Goal: Information Seeking & Learning: Learn about a topic

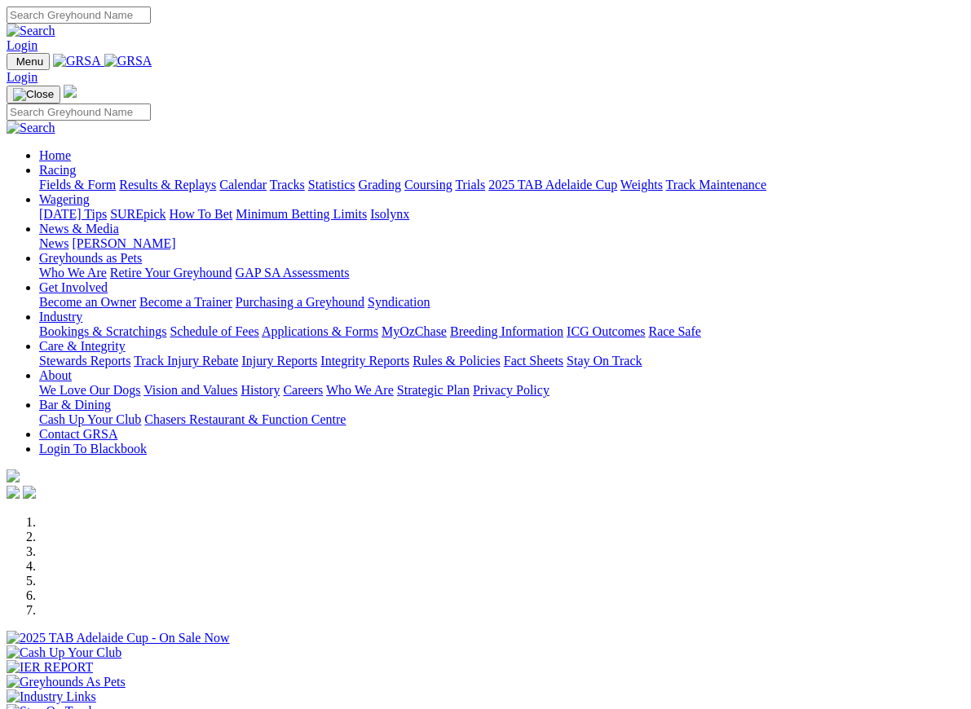
scroll to position [-9, 0]
click at [119, 222] on link "News & Media" at bounding box center [79, 229] width 80 height 14
click at [175, 236] on link "[PERSON_NAME]" at bounding box center [124, 243] width 104 height 14
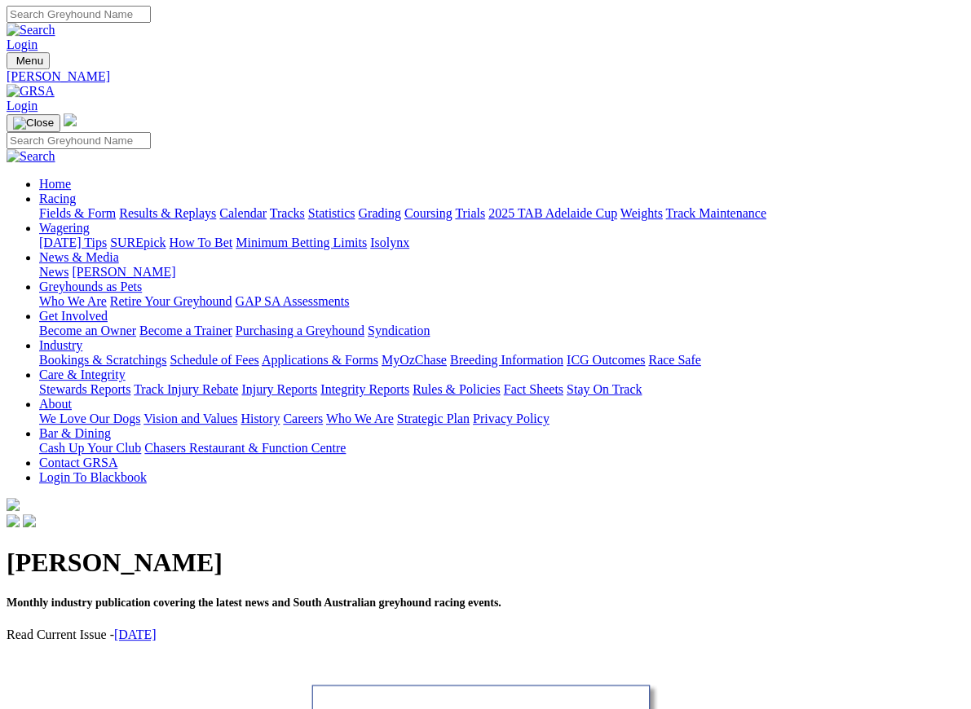
scroll to position [1, 0]
click at [152, 628] on link "[DATE]" at bounding box center [135, 635] width 42 height 14
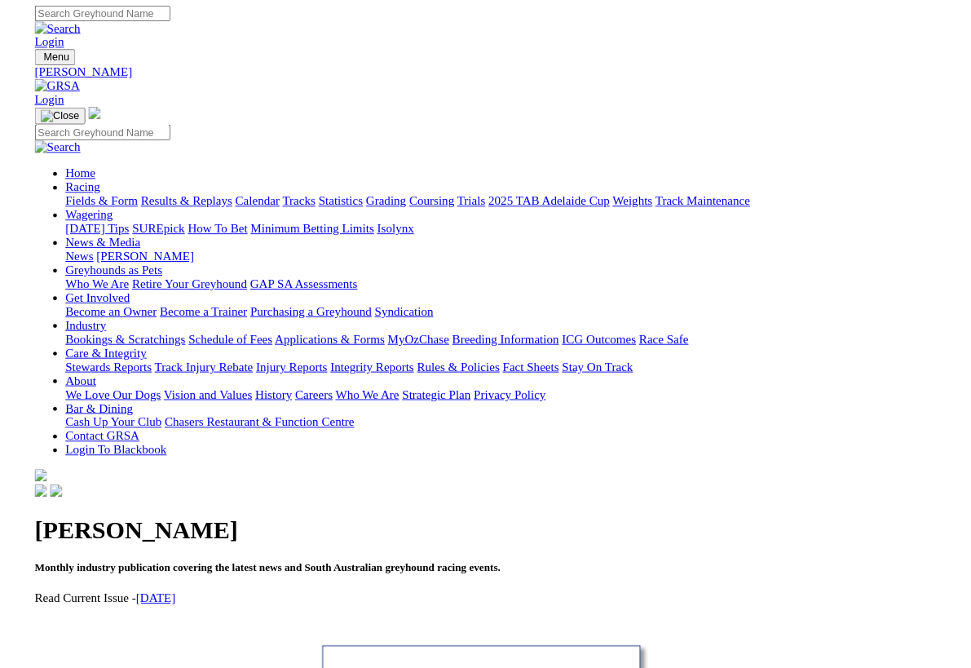
scroll to position [42, 0]
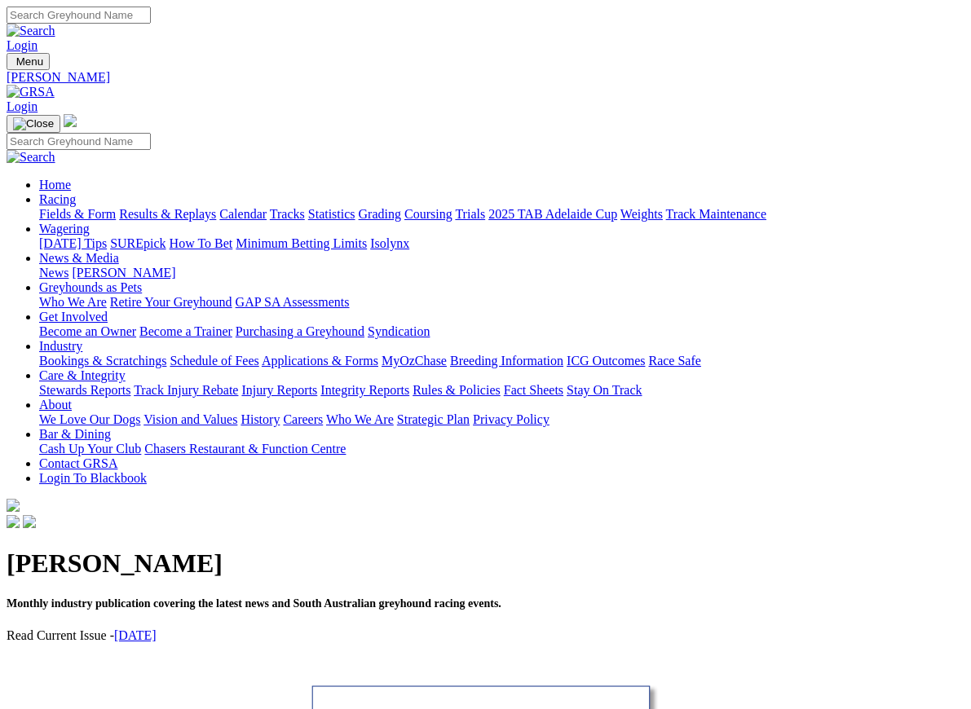
click at [76, 192] on link "Racing" at bounding box center [57, 199] width 37 height 14
click at [55, 207] on link "Fields & Form" at bounding box center [77, 214] width 77 height 14
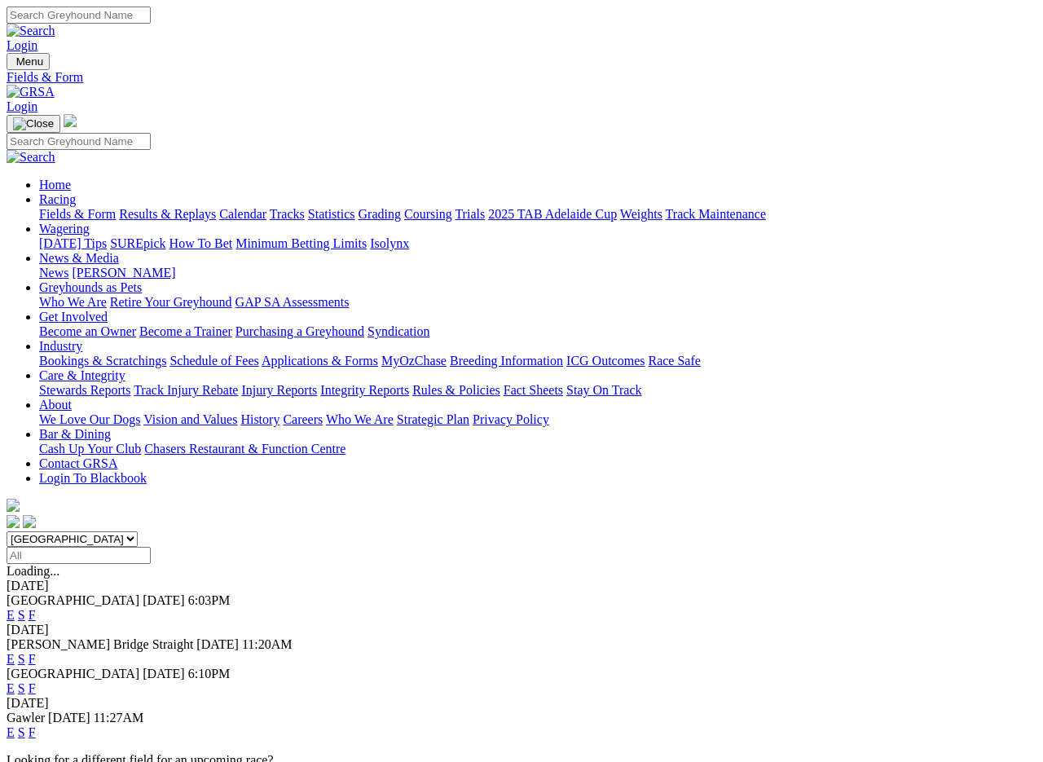
click at [54, 207] on link "Fields & Form" at bounding box center [77, 214] width 77 height 14
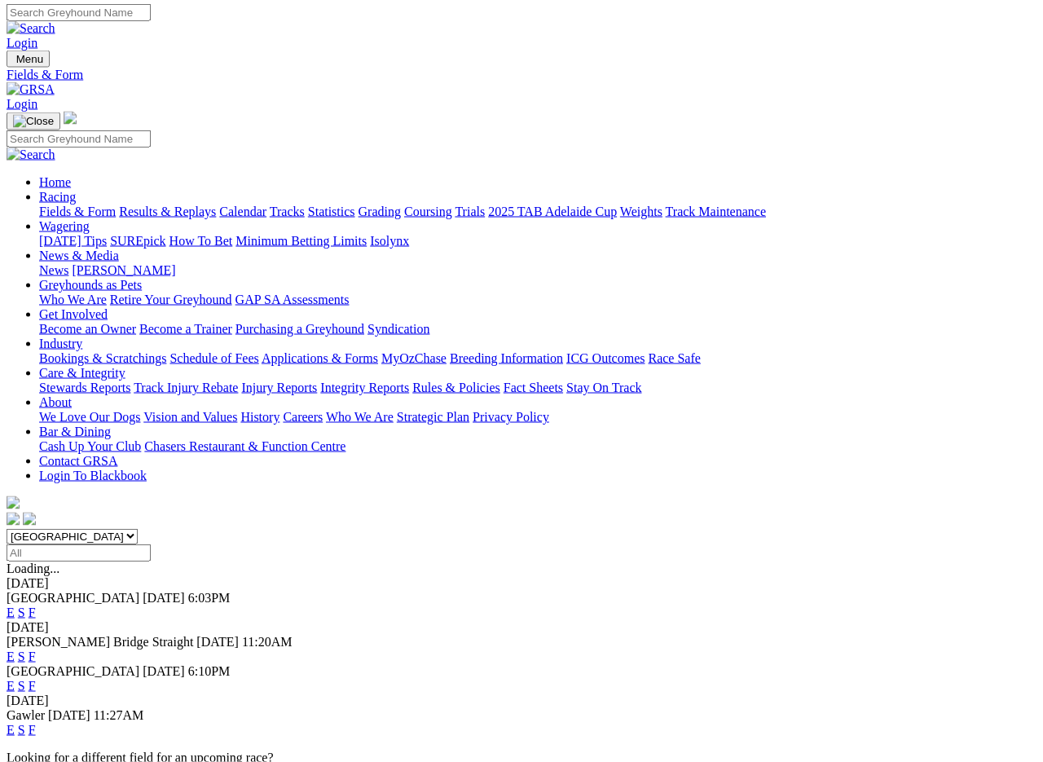
scroll to position [2, 0]
click at [62, 205] on link "Fields & Form" at bounding box center [77, 212] width 77 height 14
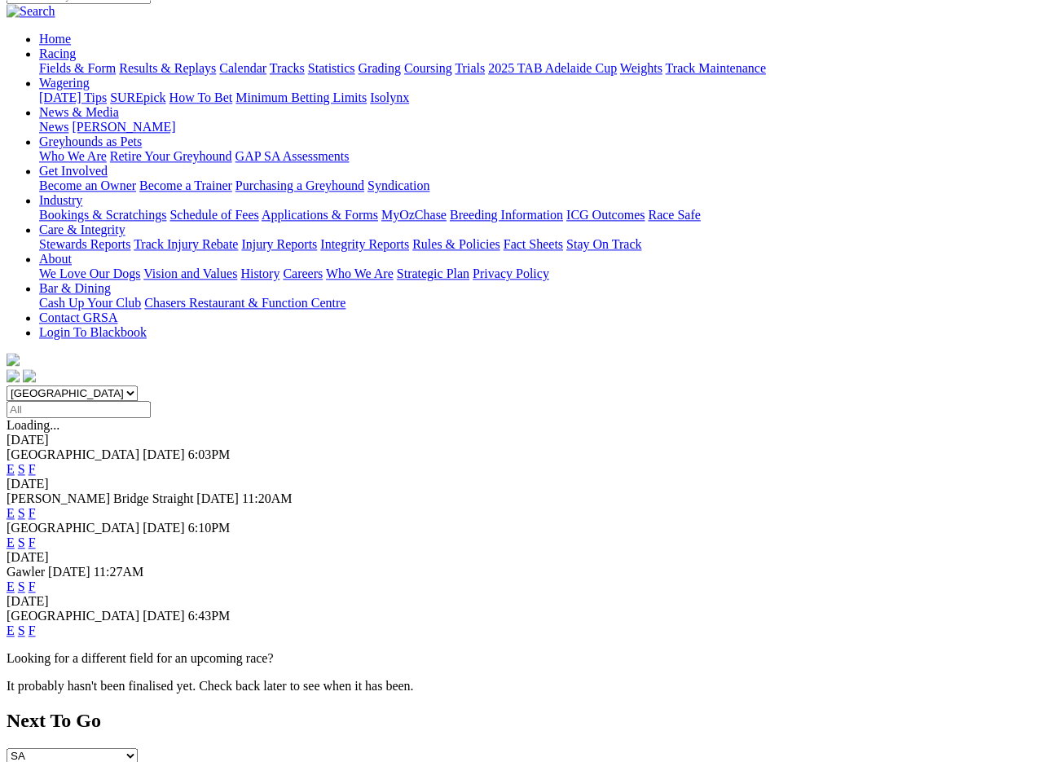
scroll to position [146, 0]
click at [36, 623] on link "F" at bounding box center [32, 630] width 7 height 14
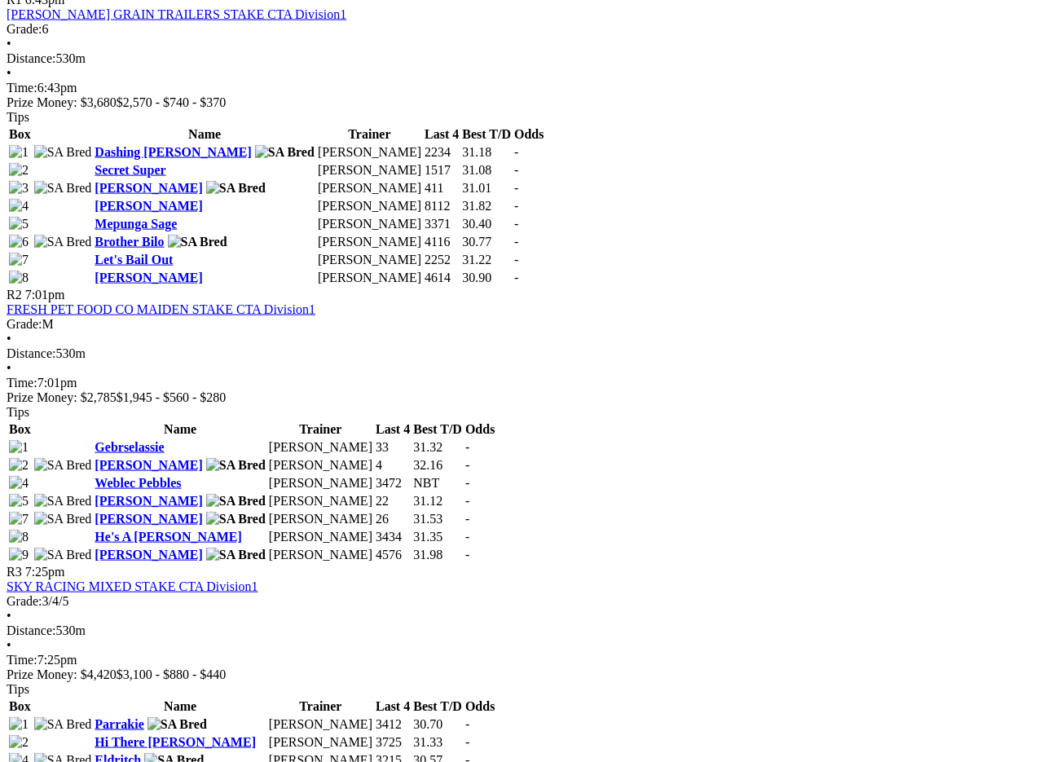
scroll to position [874, 0]
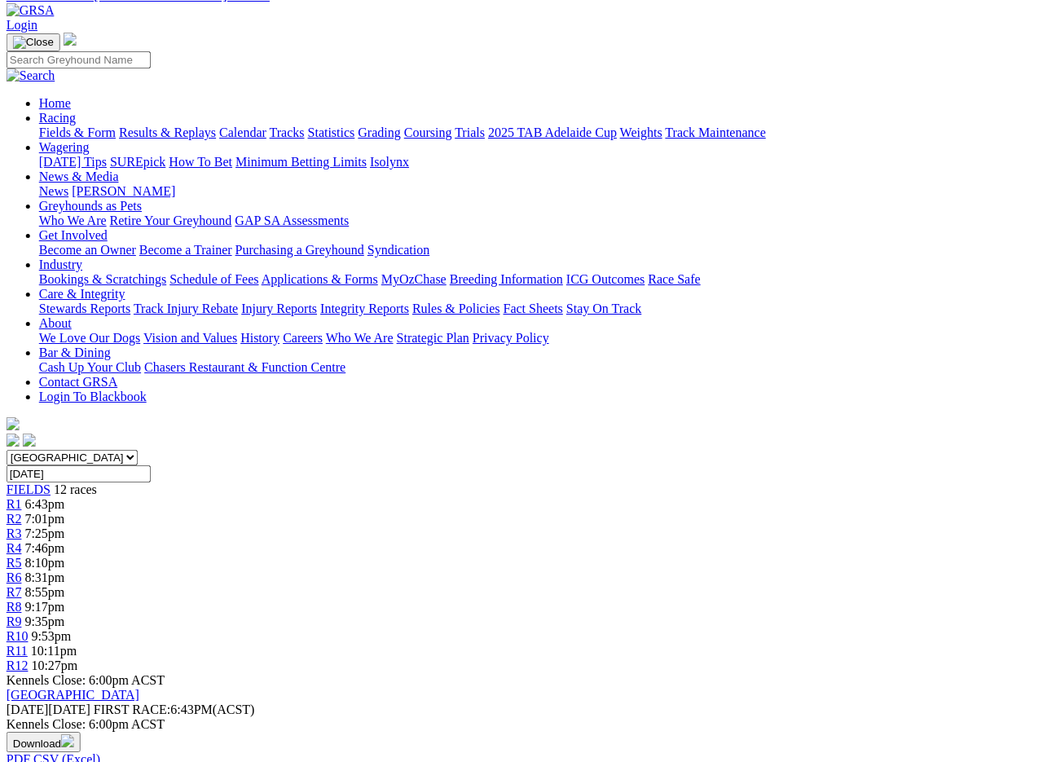
scroll to position [0, 15]
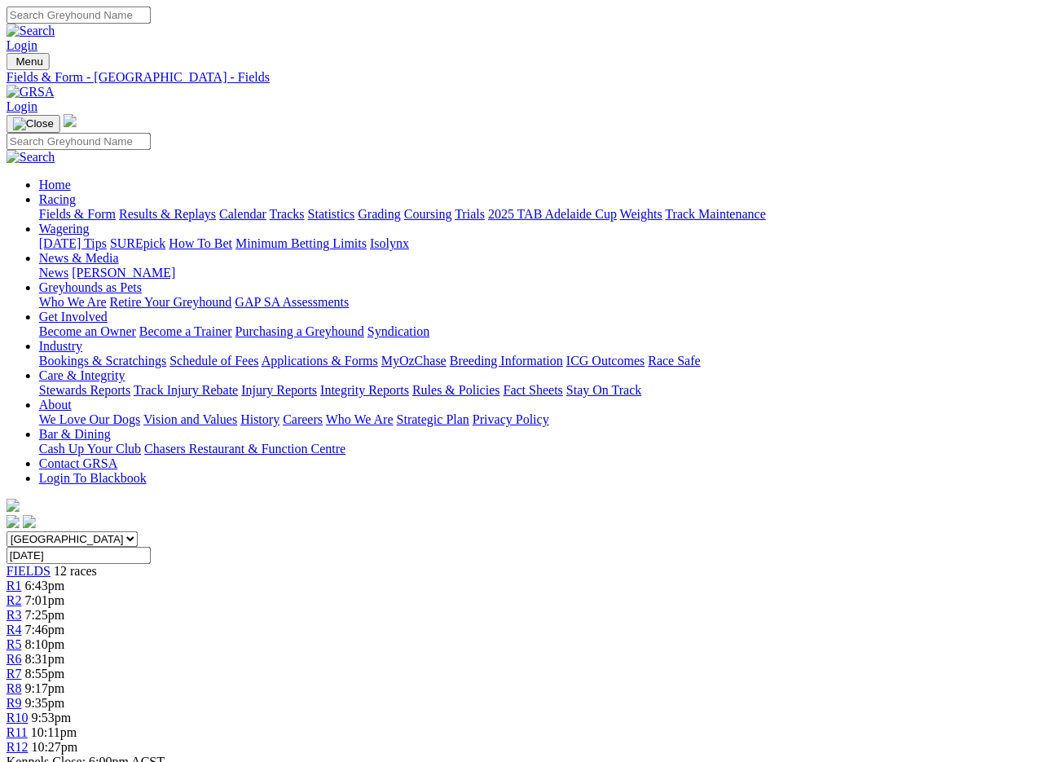
click at [126, 368] on link "Care & Integrity" at bounding box center [82, 375] width 86 height 14
click at [409, 383] on link "Integrity Reports" at bounding box center [364, 390] width 89 height 14
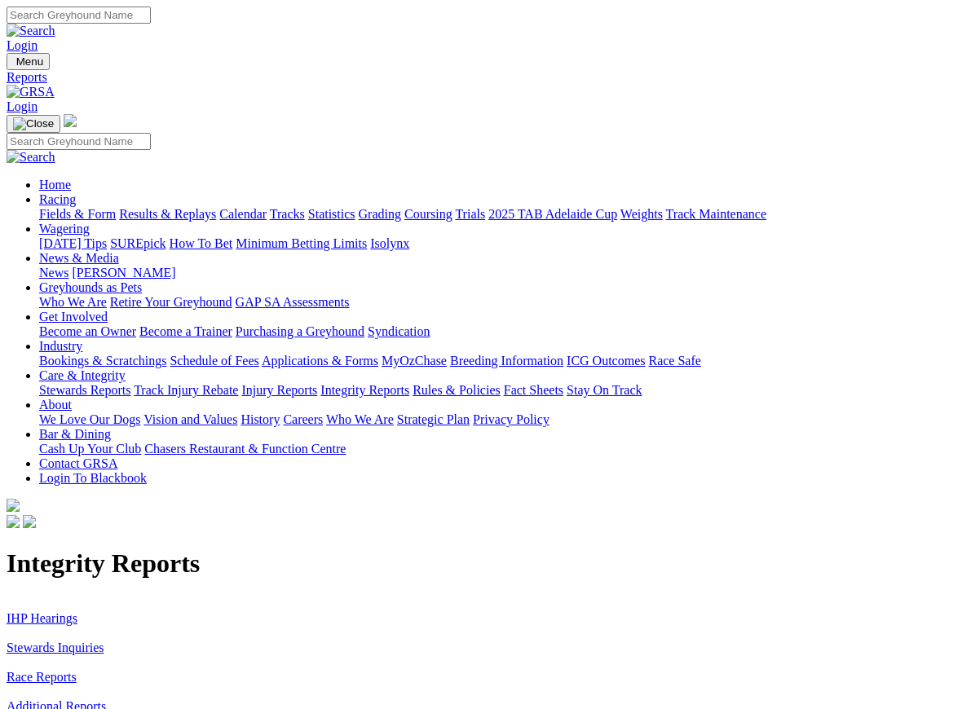
scroll to position [1, 0]
click at [29, 610] on link "IHP Hearings" at bounding box center [42, 617] width 71 height 14
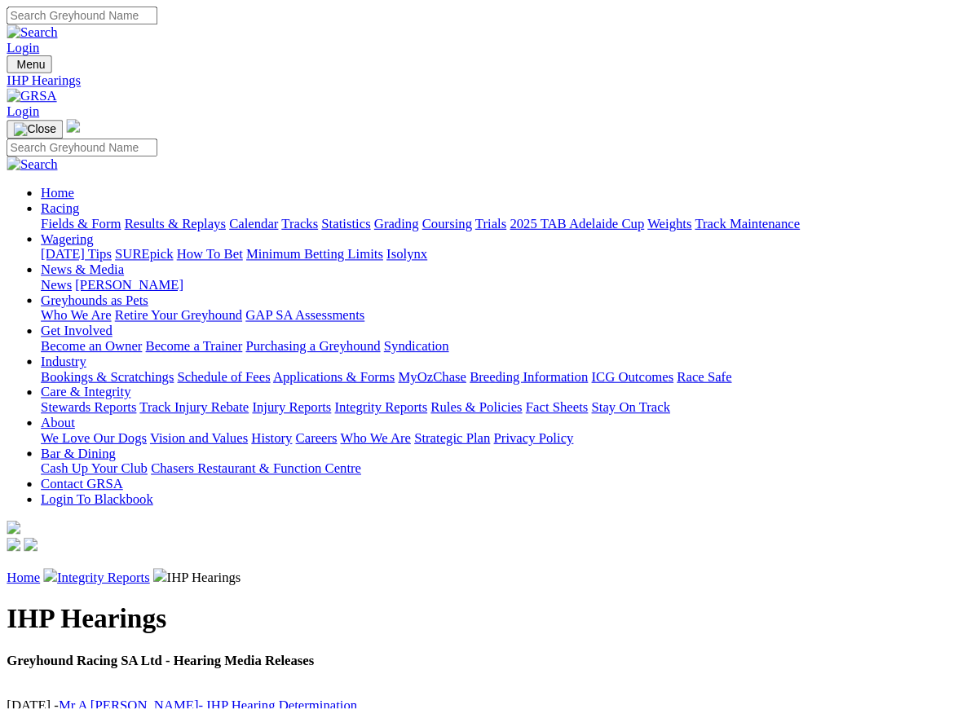
scroll to position [1, 0]
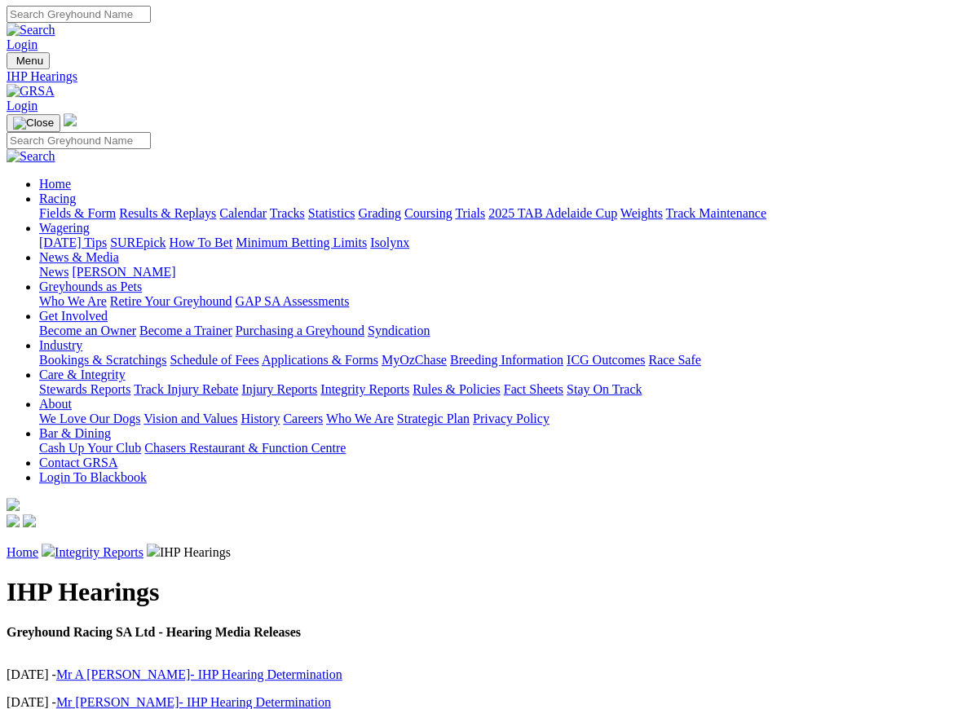
click at [114, 545] on link "Integrity Reports" at bounding box center [99, 552] width 89 height 14
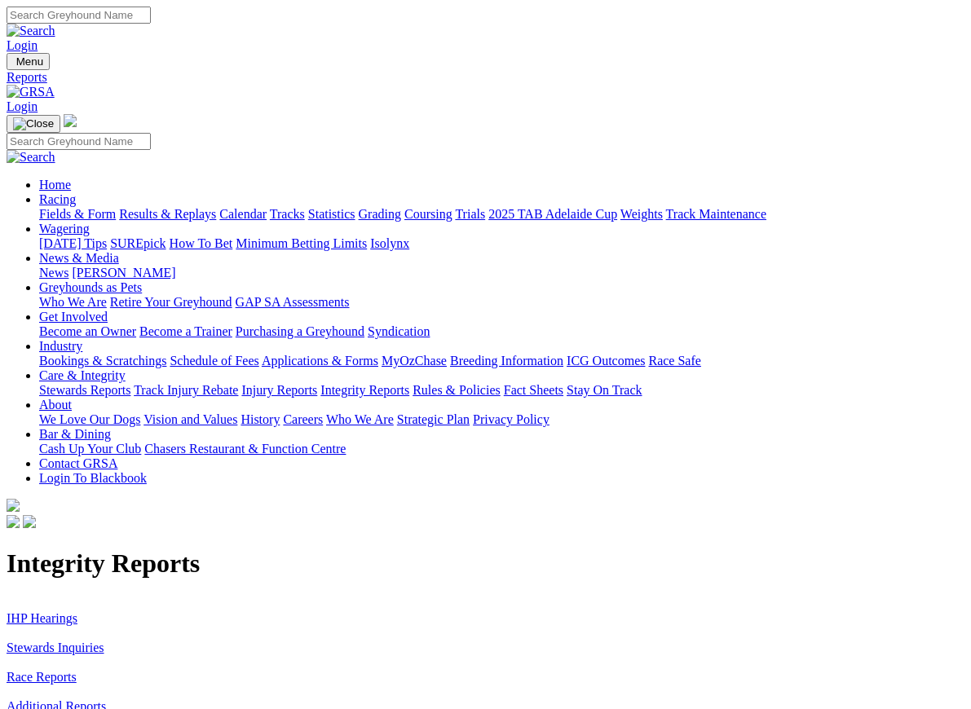
scroll to position [1, 0]
click at [39, 640] on link "Stewards Inquiries" at bounding box center [56, 647] width 98 height 14
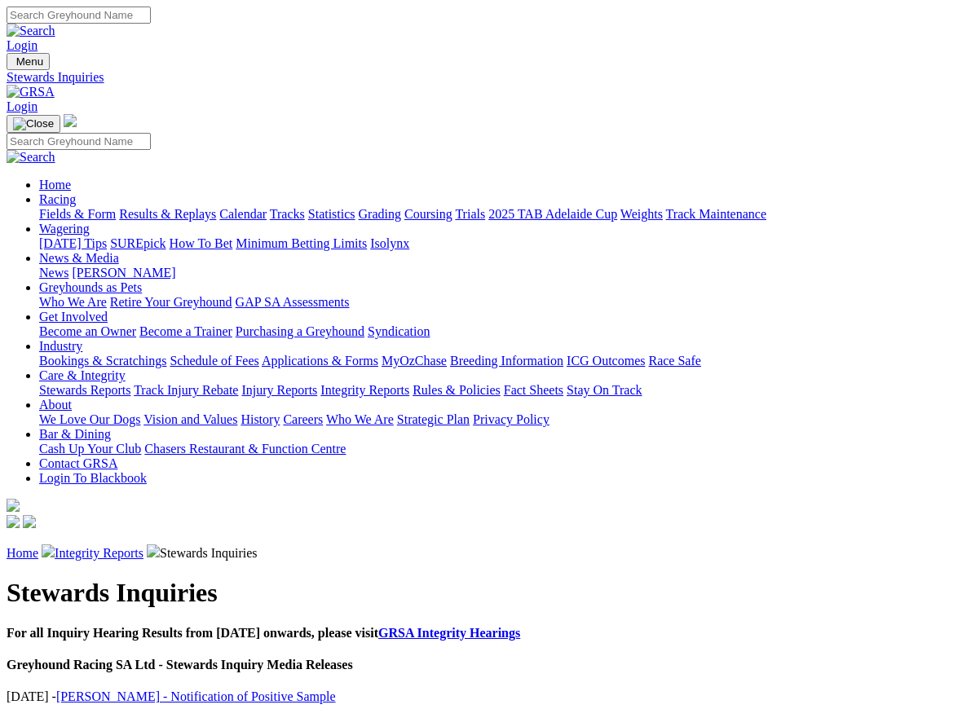
scroll to position [1, 0]
click at [33, 544] on div "Home Integrity Reports Stewards Inquiries" at bounding box center [486, 552] width 958 height 16
click at [17, 546] on link "Home" at bounding box center [23, 553] width 32 height 14
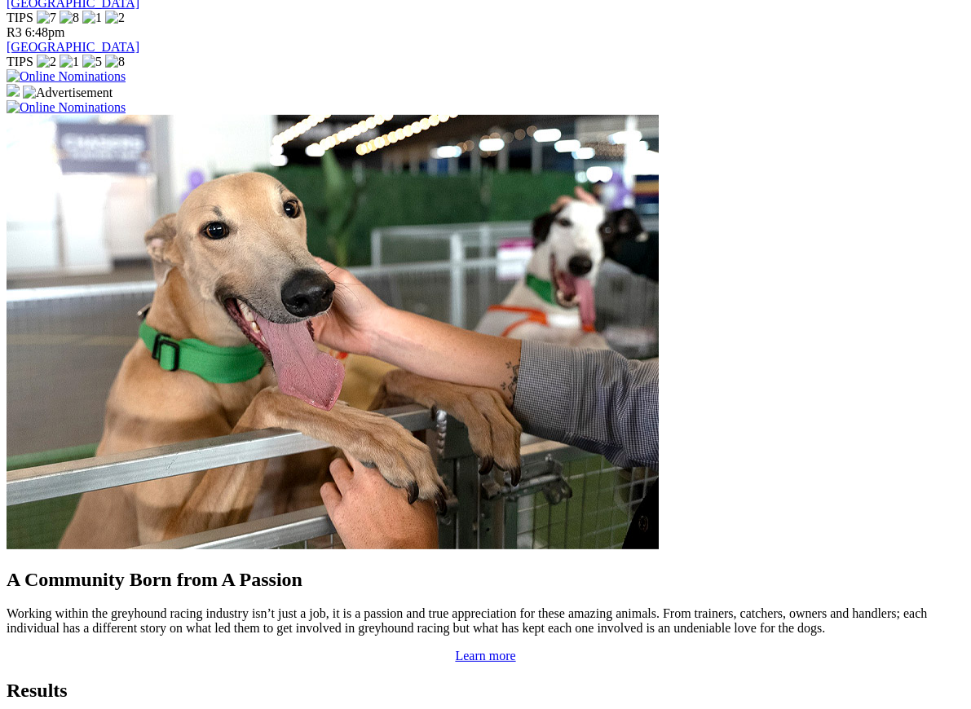
scroll to position [1159, 0]
